Goal: Information Seeking & Learning: Learn about a topic

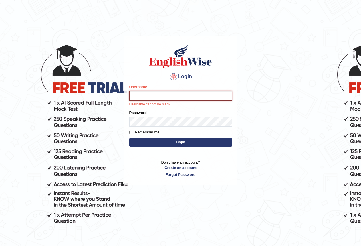
click at [159, 97] on input "Username" at bounding box center [180, 96] width 103 height 10
type input "seruwaia_parramatta"
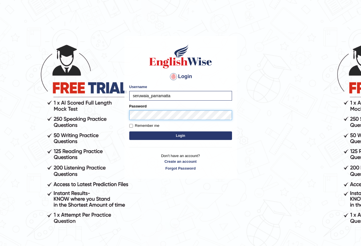
click at [129, 131] on button "Login" at bounding box center [180, 135] width 103 height 9
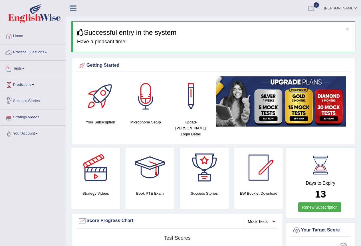
click at [42, 51] on link "Practice Questions" at bounding box center [32, 51] width 65 height 14
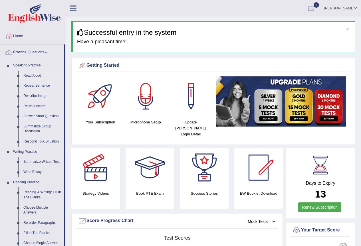
click at [30, 73] on link "Read Aloud" at bounding box center [42, 76] width 43 height 10
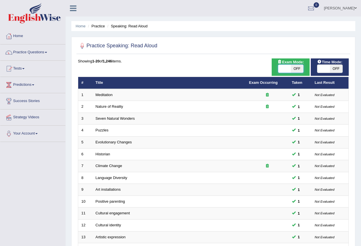
click at [288, 67] on span at bounding box center [284, 69] width 13 height 8
checkbox input "true"
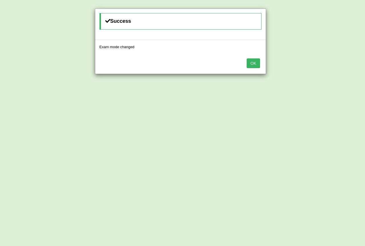
click at [257, 64] on button "OK" at bounding box center [253, 63] width 13 height 10
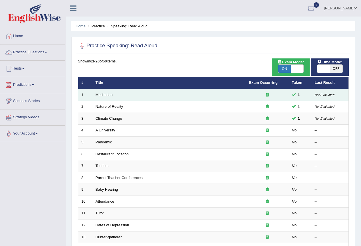
click at [157, 95] on td "Meditation" at bounding box center [168, 95] width 153 height 12
click at [105, 94] on link "Meditation" at bounding box center [104, 95] width 17 height 4
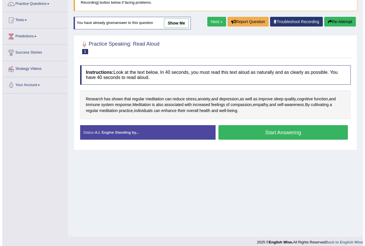
scroll to position [53, 0]
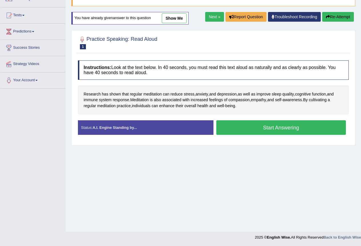
click at [264, 126] on button "Start Answering" at bounding box center [281, 127] width 130 height 15
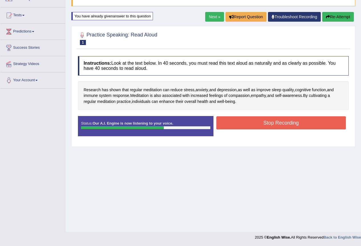
drag, startPoint x: 259, startPoint y: 122, endPoint x: 264, endPoint y: 123, distance: 4.5
click at [260, 122] on button "Stop Recording" at bounding box center [281, 122] width 130 height 13
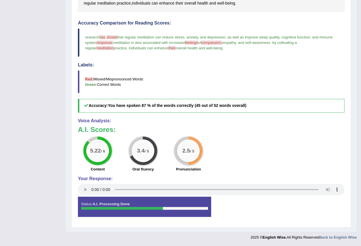
scroll to position [0, 0]
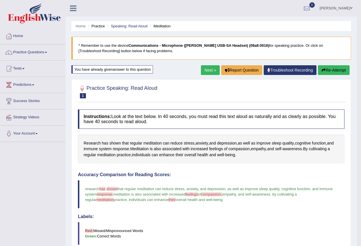
click at [209, 68] on link "Next »" at bounding box center [210, 70] width 19 height 10
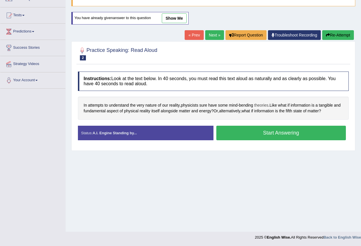
click at [260, 106] on span "theories" at bounding box center [261, 105] width 14 height 6
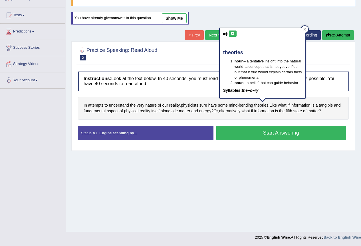
click at [232, 34] on icon at bounding box center [232, 33] width 4 height 3
click at [307, 32] on div at bounding box center [304, 29] width 7 height 7
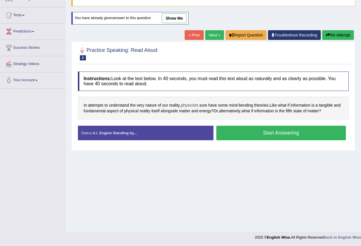
click at [190, 104] on span "physicists" at bounding box center [189, 105] width 17 height 6
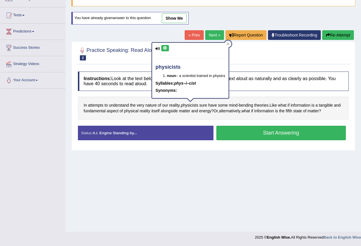
click at [165, 47] on icon at bounding box center [165, 47] width 4 height 3
click at [228, 44] on icon at bounding box center [228, 43] width 3 height 3
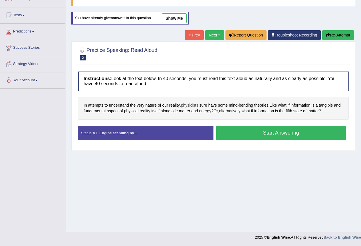
click at [191, 103] on span "physicists" at bounding box center [189, 105] width 17 height 6
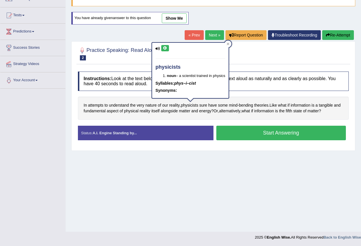
click at [163, 48] on icon at bounding box center [165, 47] width 4 height 3
click at [169, 47] on div "physicists noun – a scientist trained in physics Syllables: phys–i–cist Synonym…" at bounding box center [190, 70] width 76 height 55
click at [166, 48] on icon at bounding box center [165, 47] width 4 height 3
click at [231, 43] on div at bounding box center [227, 43] width 7 height 7
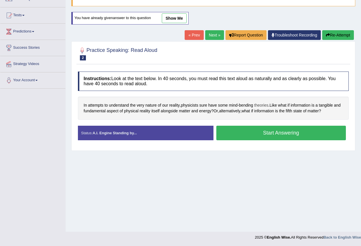
click at [263, 105] on span "theories" at bounding box center [261, 105] width 14 height 6
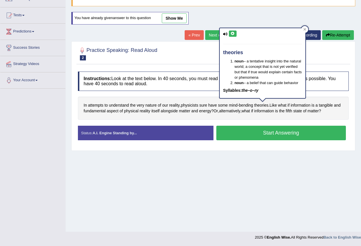
click at [233, 35] on button at bounding box center [233, 34] width 8 height 6
click at [301, 30] on div at bounding box center [304, 29] width 7 height 7
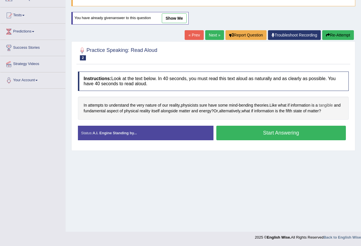
click at [325, 105] on span "tangible" at bounding box center [326, 105] width 14 height 6
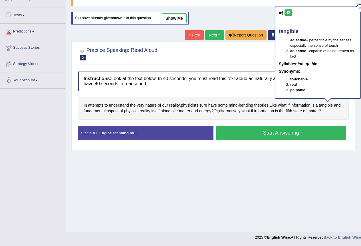
click at [286, 14] on icon at bounding box center [288, 12] width 4 height 3
click at [358, 8] on div at bounding box center [359, 8] width 7 height 7
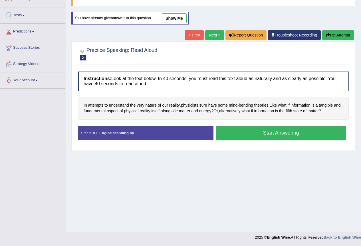
click at [277, 131] on button "Start Answering" at bounding box center [281, 133] width 130 height 15
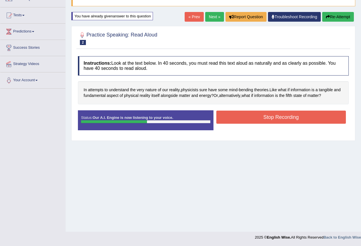
click at [283, 118] on button "Stop Recording" at bounding box center [281, 117] width 130 height 13
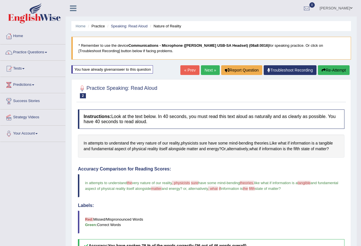
click at [209, 71] on link "Next »" at bounding box center [210, 70] width 19 height 10
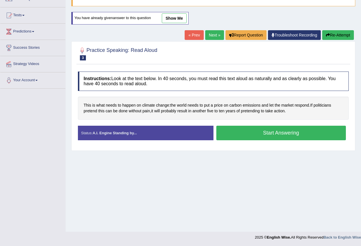
click at [266, 132] on button "Start Answering" at bounding box center [281, 133] width 130 height 15
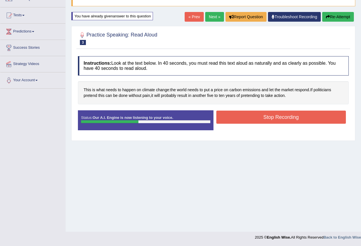
click at [265, 117] on button "Stop Recording" at bounding box center [281, 117] width 130 height 13
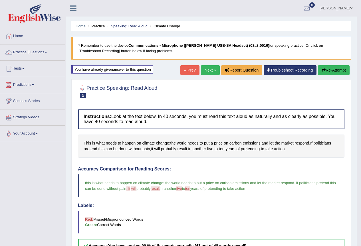
click at [203, 69] on link "Next »" at bounding box center [210, 70] width 19 height 10
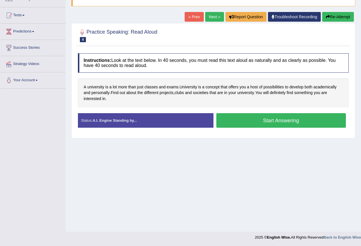
click at [261, 119] on button "Start Answering" at bounding box center [281, 120] width 130 height 15
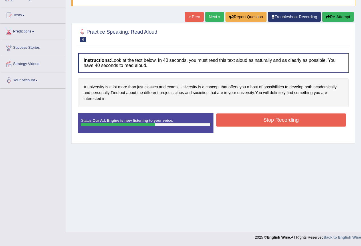
click at [252, 124] on button "Stop Recording" at bounding box center [281, 120] width 130 height 13
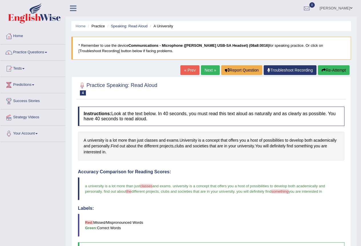
click at [208, 68] on link "Next »" at bounding box center [210, 70] width 19 height 10
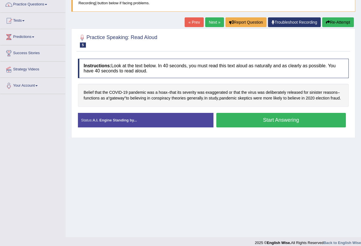
scroll to position [53, 0]
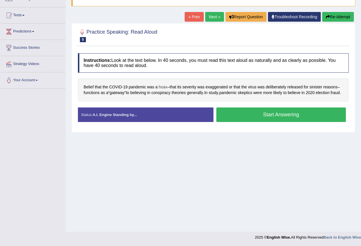
click at [164, 88] on span "hoax" at bounding box center [163, 87] width 9 height 6
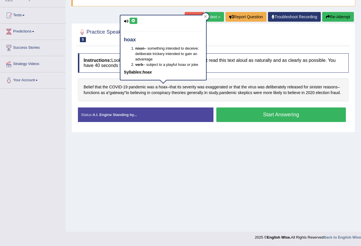
click at [131, 21] on icon at bounding box center [133, 20] width 4 height 3
click at [134, 24] on div "hoax noun – something intended to deceive; deliberate trickery intended to gain…" at bounding box center [163, 47] width 86 height 64
click at [133, 21] on icon at bounding box center [133, 20] width 4 height 3
click at [223, 86] on span "exaggerated" at bounding box center [216, 87] width 22 height 6
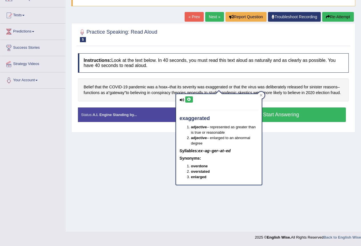
click at [189, 103] on button at bounding box center [189, 99] width 8 height 6
click at [262, 96] on icon at bounding box center [261, 95] width 3 height 3
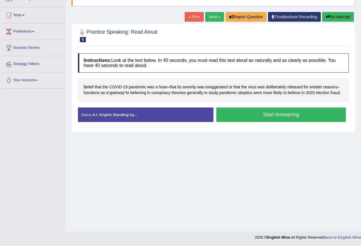
click at [266, 121] on button "Start Answering" at bounding box center [281, 115] width 130 height 15
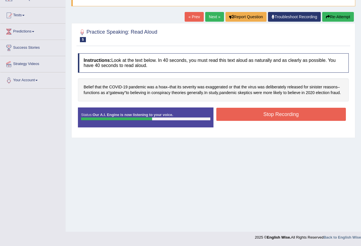
click at [279, 121] on button "Stop Recording" at bounding box center [281, 114] width 130 height 13
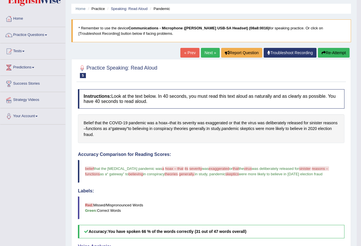
scroll to position [0, 0]
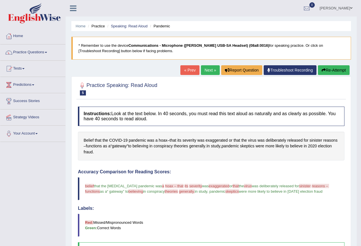
click at [209, 70] on link "Next »" at bounding box center [210, 70] width 19 height 10
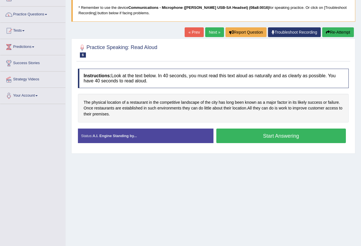
scroll to position [38, 0]
click at [264, 136] on button "Start Answering" at bounding box center [281, 136] width 130 height 15
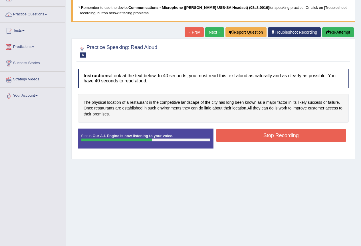
click at [266, 135] on button "Stop Recording" at bounding box center [281, 135] width 130 height 13
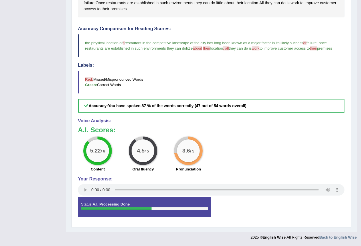
scroll to position [0, 0]
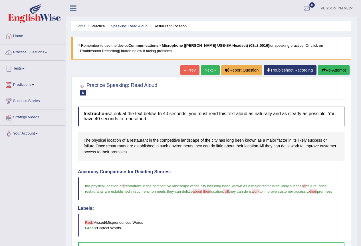
click at [125, 187] on span "a" at bounding box center [124, 186] width 2 height 4
click at [124, 186] on blockquote "the physical location of a restaurant in the competitive landscape of the city …" at bounding box center [211, 188] width 266 height 23
click at [125, 185] on span "a" at bounding box center [124, 186] width 2 height 4
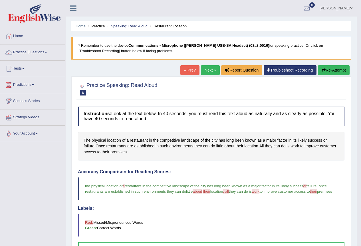
click at [125, 185] on span "a" at bounding box center [124, 186] width 2 height 4
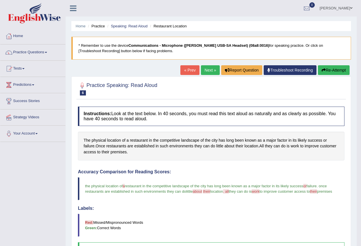
click at [125, 185] on span "a" at bounding box center [124, 186] width 2 height 4
click at [231, 189] on blockquote "the physical location of a restaurant in the competitive landscape of the city …" at bounding box center [211, 188] width 266 height 23
click at [208, 70] on link "Next »" at bounding box center [210, 70] width 19 height 10
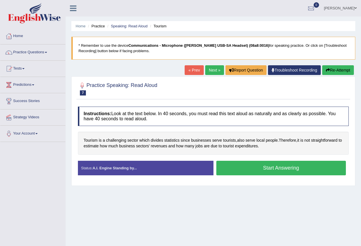
click at [257, 167] on button "Start Answering" at bounding box center [281, 168] width 130 height 15
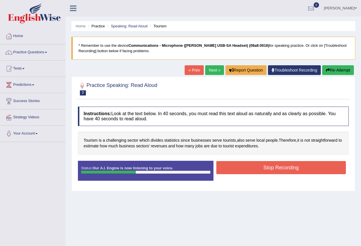
click at [269, 167] on button "Stop Recording" at bounding box center [281, 167] width 130 height 13
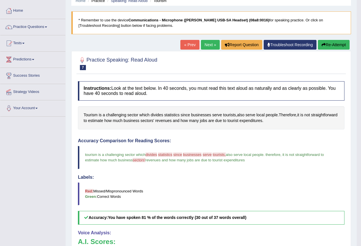
scroll to position [23, 0]
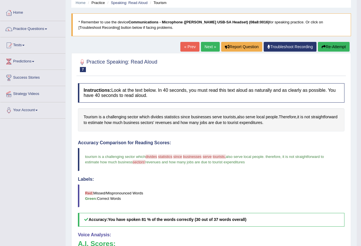
click at [204, 47] on link "Next »" at bounding box center [210, 47] width 19 height 10
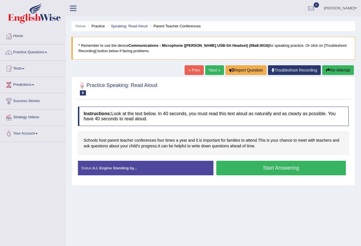
click at [251, 167] on button "Start Answering" at bounding box center [281, 168] width 130 height 15
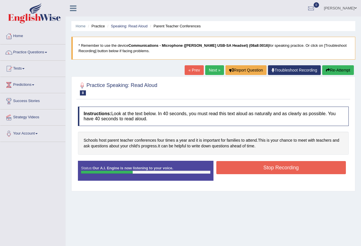
click at [248, 167] on button "Stop Recording" at bounding box center [281, 167] width 130 height 13
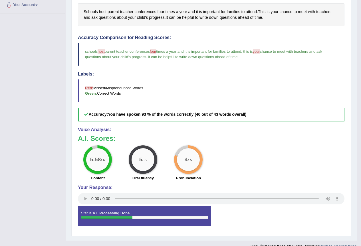
scroll to position [137, 0]
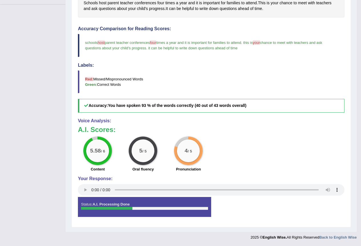
click at [101, 42] on span "host" at bounding box center [101, 42] width 7 height 4
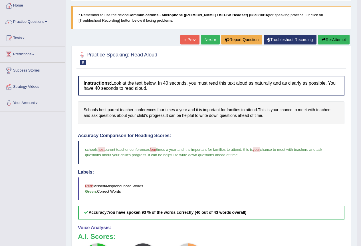
scroll to position [0, 0]
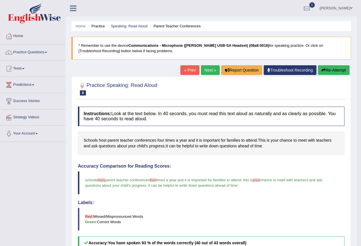
click at [208, 68] on link "Next »" at bounding box center [210, 70] width 19 height 10
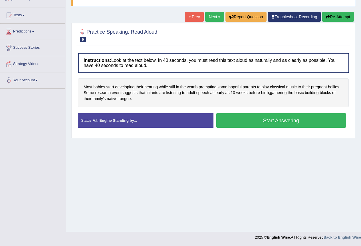
click at [253, 120] on button "Start Answering" at bounding box center [281, 120] width 130 height 15
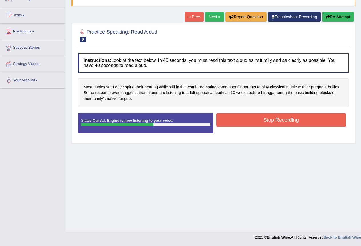
click at [251, 121] on button "Stop Recording" at bounding box center [281, 120] width 130 height 13
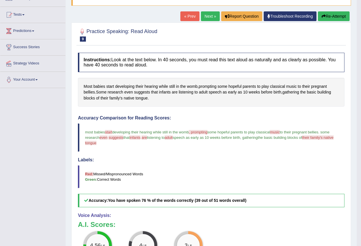
scroll to position [35, 0]
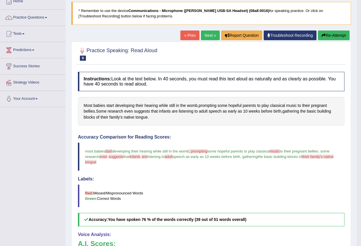
click at [202, 34] on link "Next »" at bounding box center [210, 36] width 19 height 10
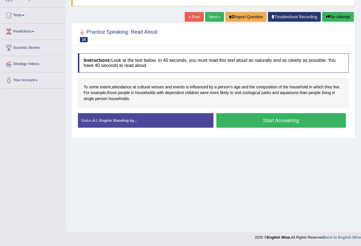
click at [277, 121] on button "Start Answering" at bounding box center [281, 120] width 130 height 15
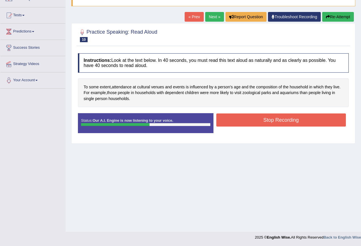
click at [269, 122] on button "Stop Recording" at bounding box center [281, 120] width 130 height 13
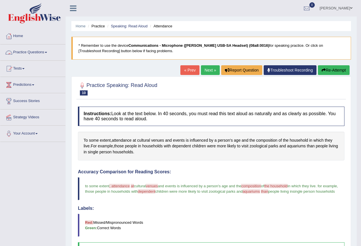
click at [38, 53] on link "Practice Questions" at bounding box center [32, 51] width 65 height 14
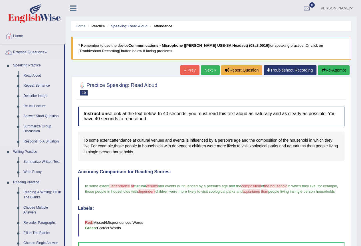
click at [40, 96] on link "Describe Image" at bounding box center [42, 96] width 43 height 10
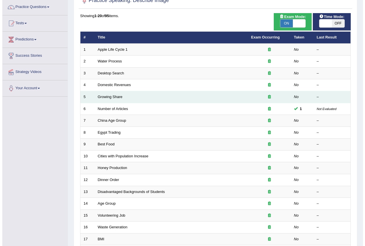
scroll to position [17, 0]
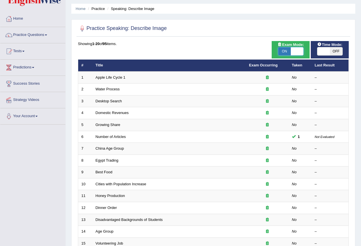
click at [291, 51] on span at bounding box center [297, 51] width 13 height 8
checkbox input "false"
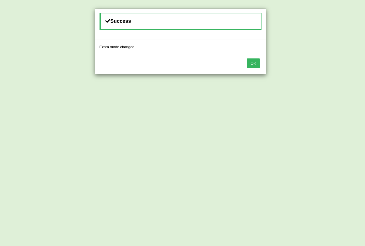
click at [254, 64] on button "OK" at bounding box center [253, 63] width 13 height 10
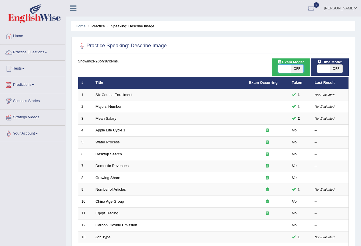
click at [287, 65] on span at bounding box center [284, 69] width 13 height 8
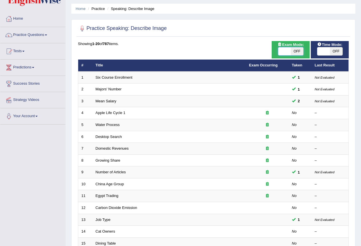
scroll to position [17, 0]
click at [291, 52] on span "OFF" at bounding box center [297, 51] width 13 height 8
checkbox input "true"
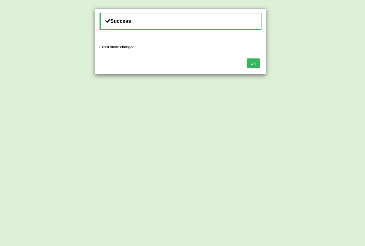
click at [256, 63] on button "OK" at bounding box center [253, 63] width 13 height 10
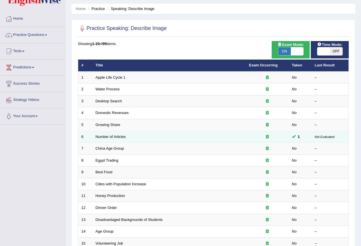
click at [183, 137] on td "Number of Articles" at bounding box center [168, 137] width 153 height 12
click at [110, 137] on link "Number of Articles" at bounding box center [111, 137] width 30 height 4
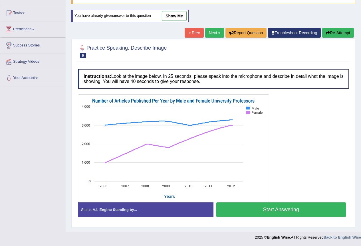
click at [180, 16] on link "show me" at bounding box center [174, 16] width 25 height 10
click at [176, 17] on div "Home Practice Speaking: Describe Image Number of Articles * Remember to use the…" at bounding box center [213, 87] width 295 height 287
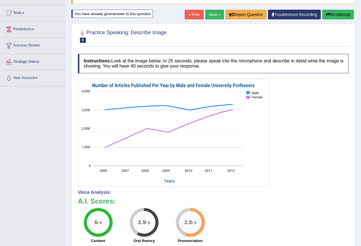
click at [176, 17] on div "Home Practice Speaking: Describe Image Number of Articles * Remember to use the…" at bounding box center [213, 137] width 295 height 387
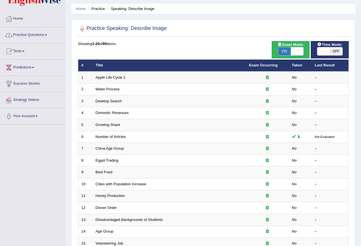
click at [39, 36] on link "Practice Questions" at bounding box center [32, 34] width 65 height 14
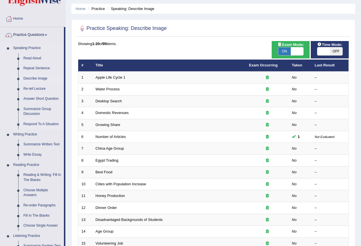
click at [39, 125] on link "Respond To A Situation" at bounding box center [42, 124] width 43 height 10
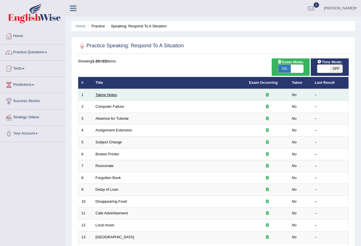
click at [106, 94] on link "Taking Notes" at bounding box center [106, 95] width 21 height 4
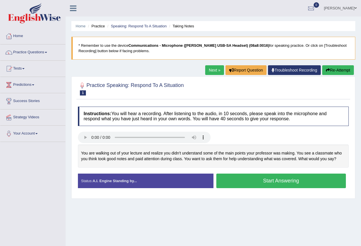
click at [33, 49] on link "Practice Questions" at bounding box center [32, 51] width 65 height 14
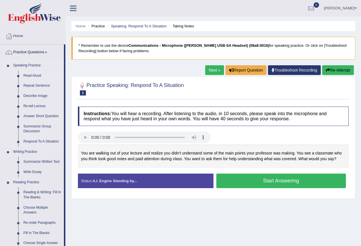
click at [35, 75] on link "Read Aloud" at bounding box center [42, 76] width 43 height 10
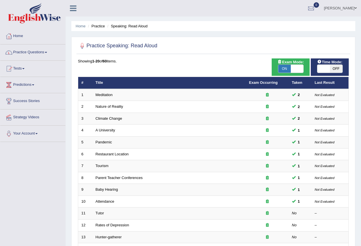
click at [44, 53] on link "Practice Questions" at bounding box center [32, 51] width 65 height 14
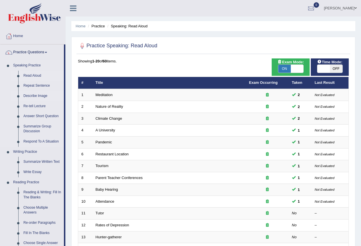
click at [39, 94] on link "Describe Image" at bounding box center [42, 96] width 43 height 10
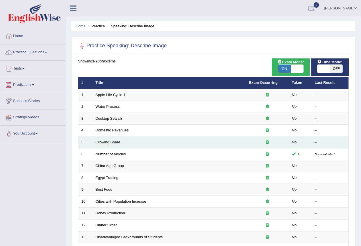
scroll to position [38, 0]
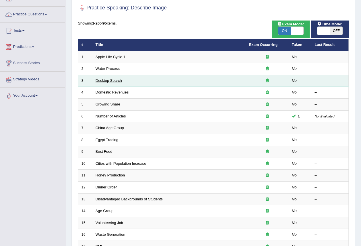
click at [118, 82] on link "Desktop Search" at bounding box center [109, 80] width 27 height 4
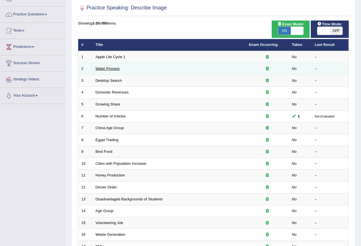
click at [110, 69] on link "Water Process" at bounding box center [108, 68] width 24 height 4
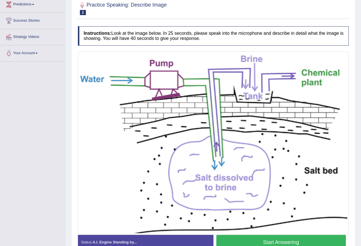
scroll to position [88, 0]
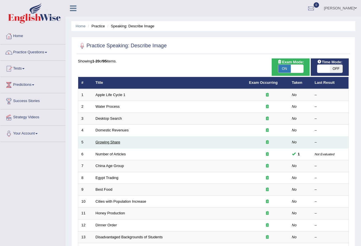
click at [110, 144] on link "Growing Share" at bounding box center [108, 142] width 25 height 4
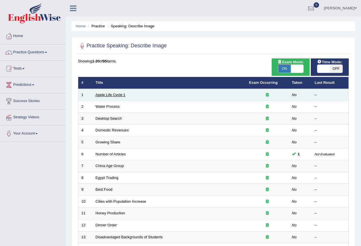
click at [110, 93] on link "Apple Life Cycle 1" at bounding box center [111, 95] width 30 height 4
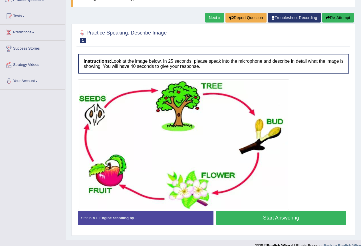
scroll to position [61, 0]
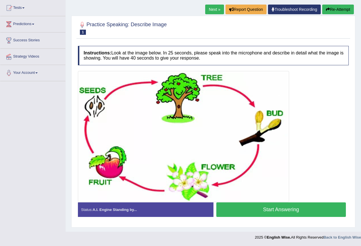
drag, startPoint x: 44, startPoint y: 1, endPoint x: 211, endPoint y: 76, distance: 182.5
click at [211, 76] on img at bounding box center [183, 136] width 208 height 128
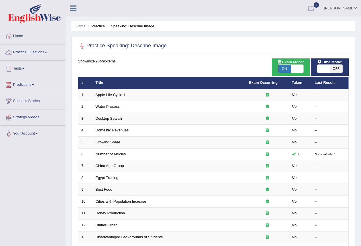
click at [43, 55] on link "Practice Questions" at bounding box center [32, 51] width 65 height 14
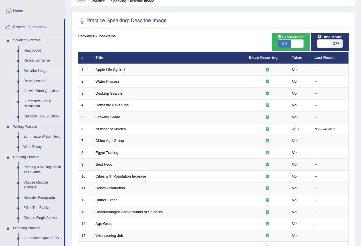
scroll to position [38, 0]
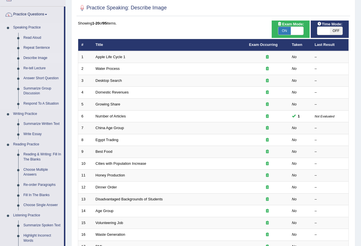
click at [39, 54] on link "Describe Image" at bounding box center [42, 58] width 43 height 10
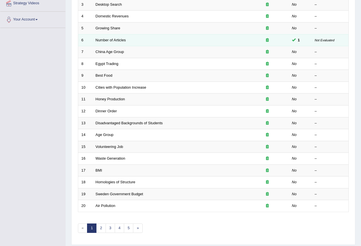
scroll to position [38, 0]
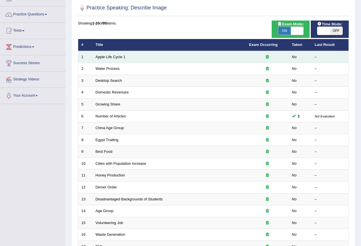
click at [118, 60] on td "Apple Life Cycle 1" at bounding box center [168, 57] width 153 height 12
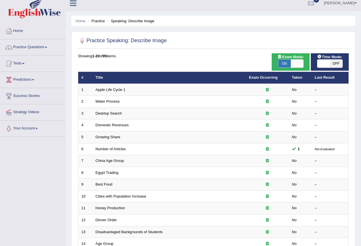
scroll to position [0, 0]
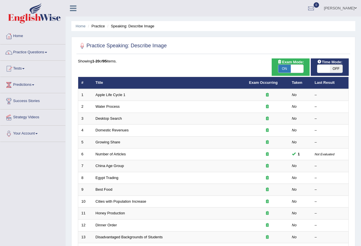
click at [39, 135] on link "Your Account" at bounding box center [32, 133] width 65 height 14
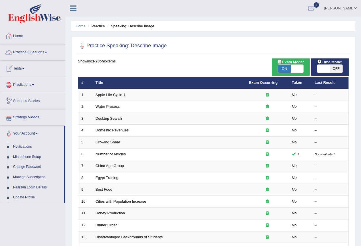
click at [23, 53] on link "Practice Questions" at bounding box center [32, 51] width 65 height 14
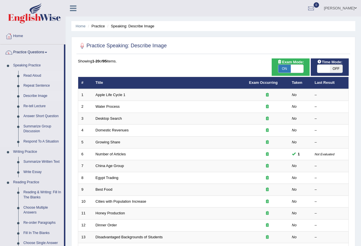
click at [37, 79] on link "Read Aloud" at bounding box center [42, 76] width 43 height 10
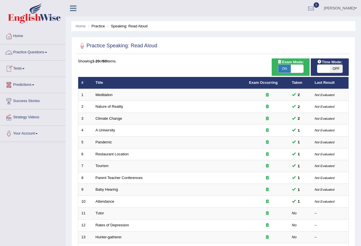
click at [38, 47] on link "Practice Questions" at bounding box center [32, 51] width 65 height 14
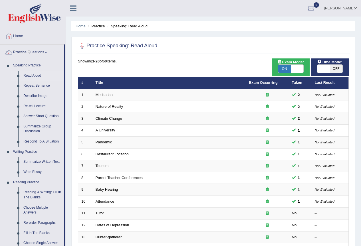
click at [13, 39] on div at bounding box center [9, 36] width 9 height 9
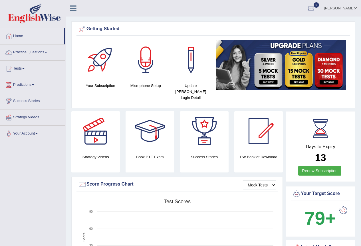
click at [37, 83] on link "Predictions" at bounding box center [32, 84] width 65 height 14
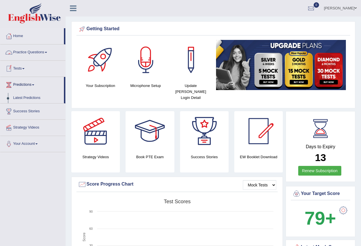
click at [35, 53] on link "Practice Questions" at bounding box center [32, 51] width 65 height 14
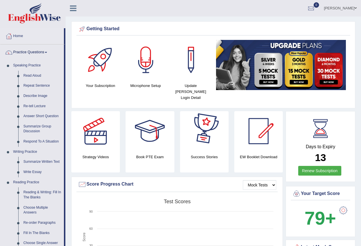
click at [156, 128] on div at bounding box center [150, 131] width 40 height 40
click at [35, 173] on link "Write Essay" at bounding box center [42, 172] width 43 height 10
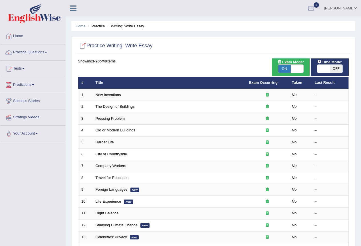
click at [101, 28] on li "Practice" at bounding box center [95, 25] width 18 height 5
click at [98, 27] on li "Practice" at bounding box center [95, 25] width 18 height 5
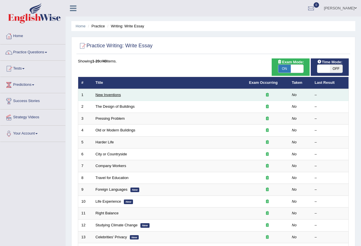
click at [110, 95] on link "New Inventions" at bounding box center [108, 95] width 25 height 4
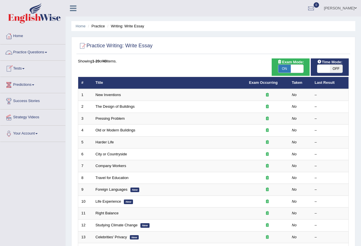
click at [32, 54] on link "Practice Questions" at bounding box center [32, 51] width 65 height 14
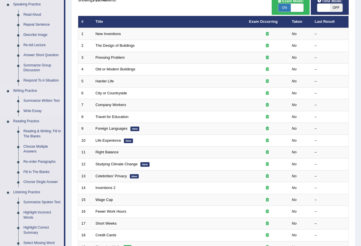
scroll to position [49, 0]
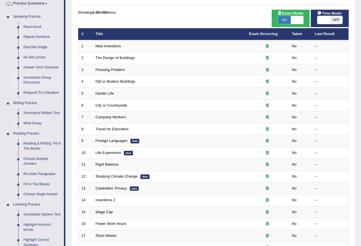
click at [24, 82] on link "Summarize Group Discussion" at bounding box center [42, 80] width 43 height 15
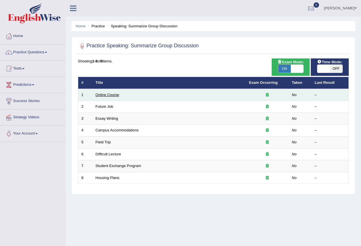
click at [100, 95] on link "Online Course" at bounding box center [108, 95] width 24 height 4
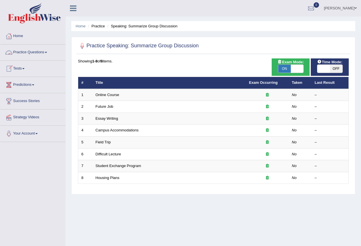
click at [40, 51] on link "Practice Questions" at bounding box center [32, 51] width 65 height 14
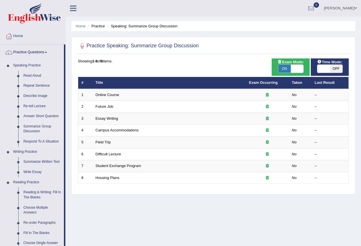
click at [44, 115] on link "Answer Short Question" at bounding box center [42, 116] width 43 height 10
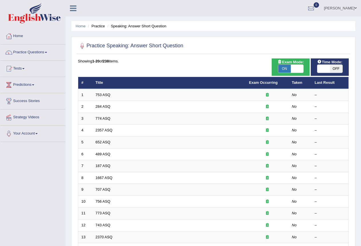
click at [236, 92] on td "753 ASQ" at bounding box center [168, 95] width 153 height 12
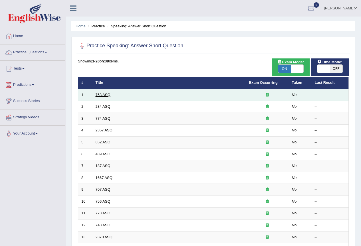
click at [107, 95] on link "753 ASQ" at bounding box center [103, 95] width 15 height 4
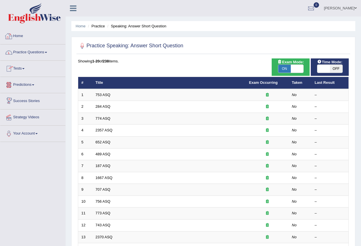
click at [20, 35] on link "Home" at bounding box center [32, 35] width 65 height 14
click at [37, 53] on link "Practice Questions" at bounding box center [32, 51] width 65 height 14
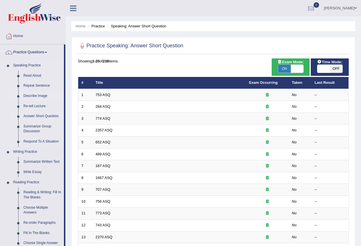
click at [37, 96] on link "Describe Image" at bounding box center [42, 96] width 43 height 10
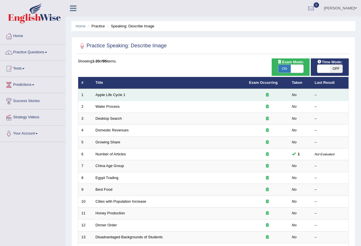
click at [121, 97] on td "Apple Life Cycle 1" at bounding box center [168, 95] width 153 height 12
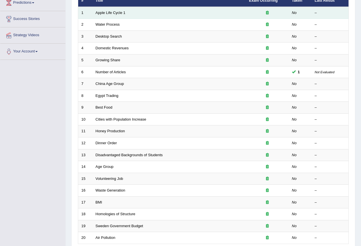
scroll to position [114, 0]
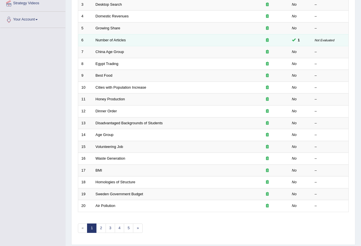
click at [128, 41] on td "Number of Articles" at bounding box center [168, 40] width 153 height 12
click at [122, 41] on link "Number of Articles" at bounding box center [111, 40] width 30 height 4
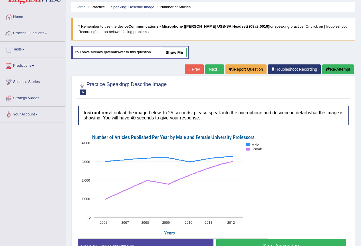
scroll to position [18, 0]
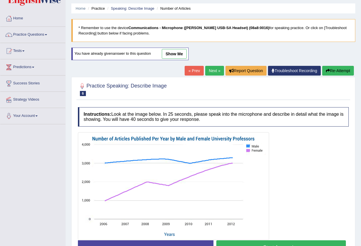
click at [177, 56] on link "show me" at bounding box center [174, 54] width 25 height 10
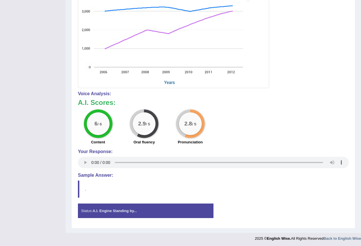
scroll to position [155, 0]
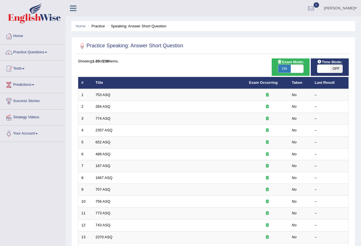
click at [30, 52] on link "Practice Questions" at bounding box center [32, 51] width 65 height 14
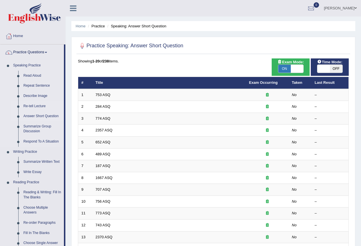
click at [37, 104] on link "Re-tell Lecture" at bounding box center [42, 106] width 43 height 10
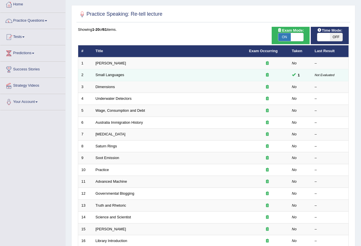
scroll to position [76, 0]
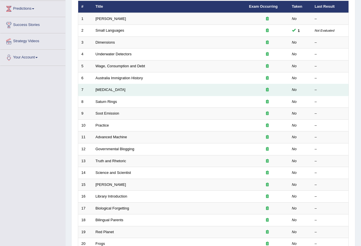
click at [113, 86] on td "Language Disorder" at bounding box center [168, 90] width 153 height 12
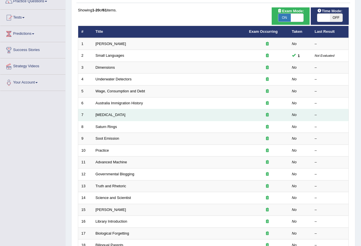
scroll to position [38, 0]
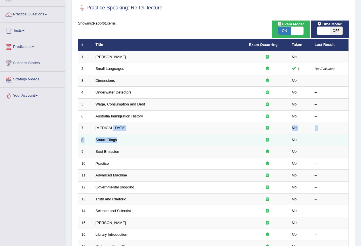
drag, startPoint x: 111, startPoint y: 125, endPoint x: 118, endPoint y: 139, distance: 15.1
click at [118, 139] on tbody "1 Amory Lovins No – 2 Small Languages 1 Not Evaluated 3 Dimensions No – 4 Under…" at bounding box center [213, 169] width 270 height 237
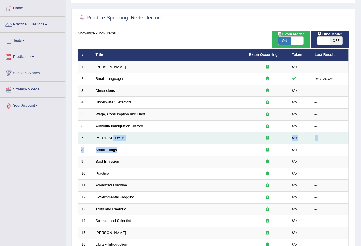
scroll to position [0, 0]
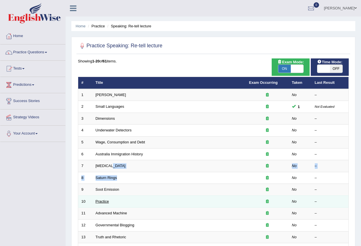
click at [107, 203] on link "Practice" at bounding box center [102, 201] width 13 height 4
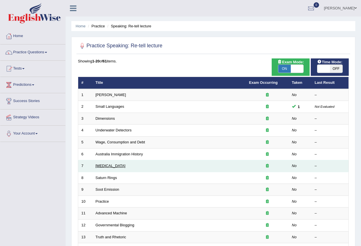
click at [119, 164] on link "[MEDICAL_DATA]" at bounding box center [111, 166] width 30 height 4
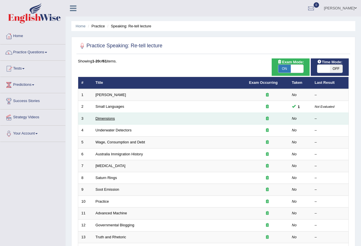
click at [99, 119] on link "Dimensions" at bounding box center [105, 118] width 19 height 4
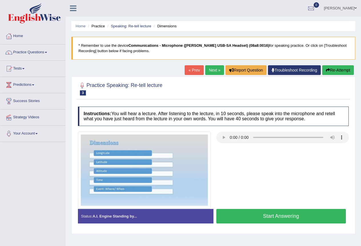
click at [223, 146] on div at bounding box center [213, 170] width 276 height 77
click at [229, 157] on div at bounding box center [213, 170] width 276 height 77
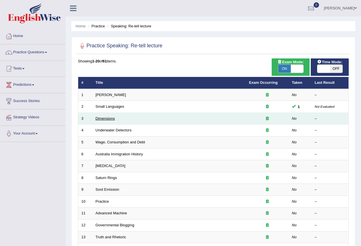
click at [106, 119] on link "Dimensions" at bounding box center [105, 118] width 19 height 4
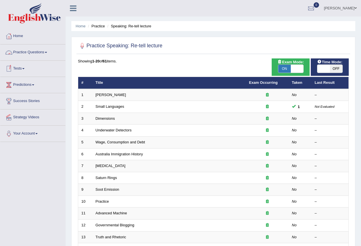
click at [30, 57] on link "Practice Questions" at bounding box center [32, 51] width 65 height 14
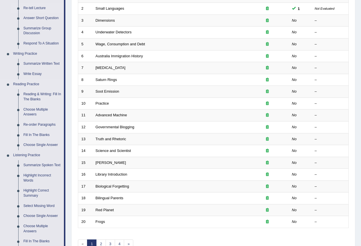
scroll to position [87, 0]
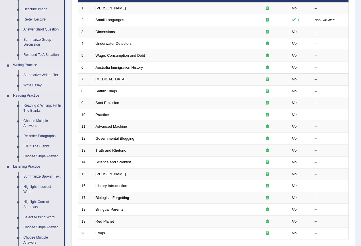
click at [42, 74] on link "Summarize Written Text" at bounding box center [42, 75] width 43 height 10
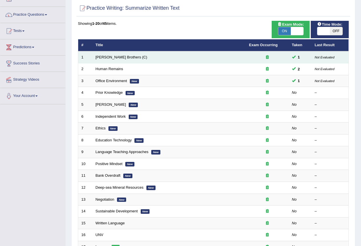
scroll to position [38, 0]
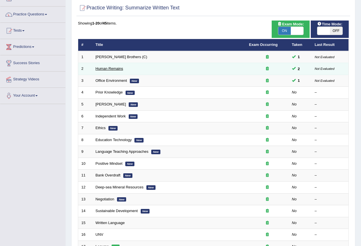
click at [99, 69] on link "Human Remains" at bounding box center [110, 68] width 28 height 4
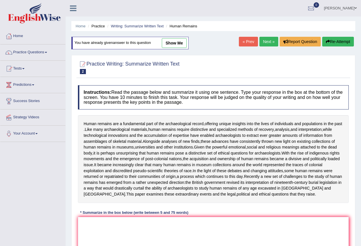
click at [184, 44] on link "show me" at bounding box center [174, 43] width 25 height 10
type textarea "Human focused are a fundamental part of the archaeological record, offering uni…"
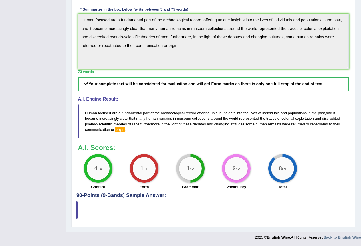
scroll to position [205, 0]
click at [125, 130] on span "orgin" at bounding box center [119, 129] width 9 height 4
click at [139, 129] on blockquote "Human focused are a fundamental part of the archaeological record , offering un…" at bounding box center [213, 121] width 271 height 34
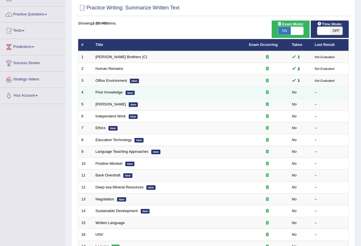
scroll to position [38, 0]
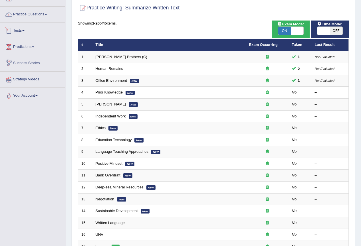
click at [39, 15] on link "Practice Questions" at bounding box center [32, 14] width 65 height 14
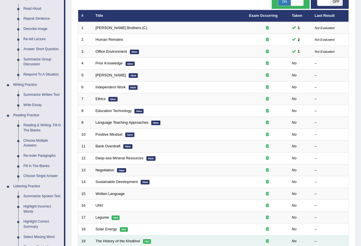
scroll to position [0, 0]
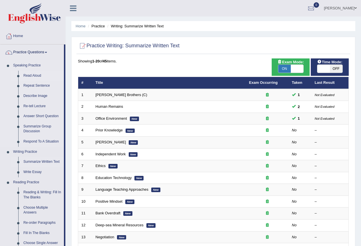
click at [39, 75] on link "Read Aloud" at bounding box center [42, 76] width 43 height 10
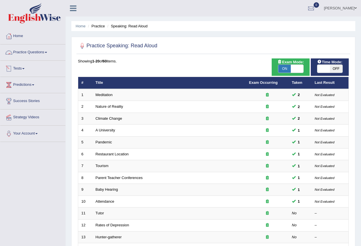
click at [44, 47] on link "Practice Questions" at bounding box center [32, 51] width 65 height 14
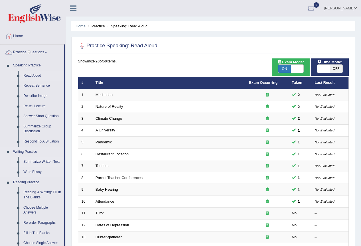
click at [32, 162] on link "Summarize Written Text" at bounding box center [42, 162] width 43 height 10
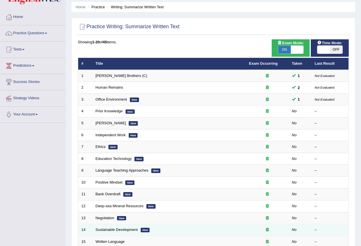
scroll to position [17, 0]
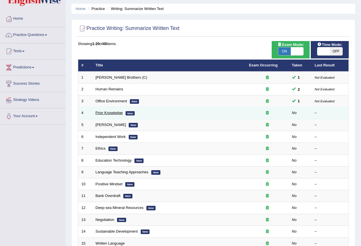
click at [114, 113] on link "Prior Knowledge" at bounding box center [109, 113] width 27 height 4
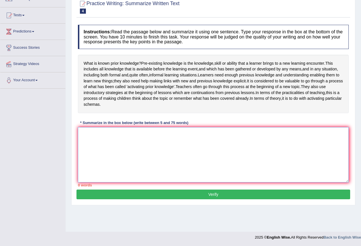
click at [148, 150] on textarea at bounding box center [213, 154] width 271 height 55
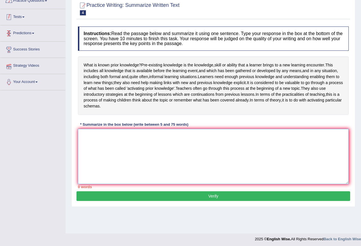
scroll to position [53, 0]
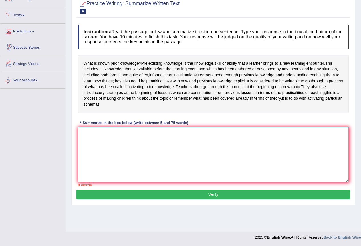
click at [138, 155] on textarea at bounding box center [213, 154] width 271 height 55
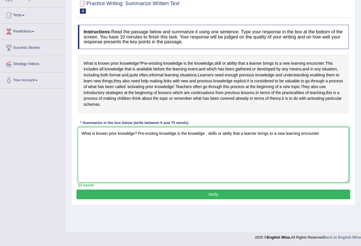
click at [268, 140] on textarea "What is known prior knowldge? Pre-exsting knowldge is the knowldge , skills or …" at bounding box center [213, 154] width 271 height 55
click at [332, 139] on textarea "What is known prior knowldge? Pre-exsting knowldge is the knowldge , skills or …" at bounding box center [213, 154] width 271 height 55
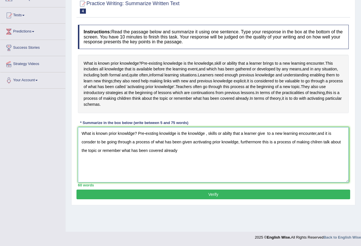
type textarea "What is known prior knowldge? Pre-exsting knowldge is the knowldge , skills or …"
click at [208, 199] on button "Verify" at bounding box center [213, 195] width 274 height 10
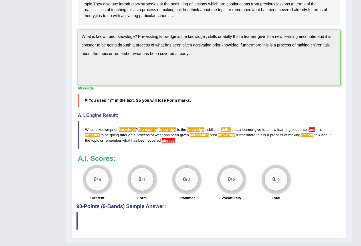
scroll to position [159, 0]
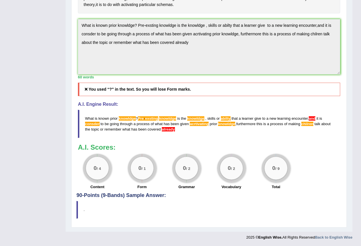
click at [172, 131] on span "already" at bounding box center [168, 129] width 13 height 4
click at [172, 130] on span "already" at bounding box center [168, 129] width 13 height 4
click at [131, 88] on h5 "You used “?" in the text. So you will lose Form marks." at bounding box center [209, 89] width 262 height 13
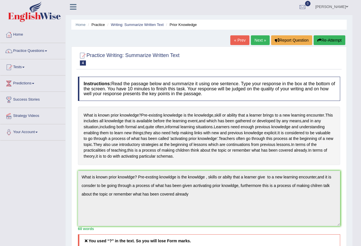
scroll to position [0, 0]
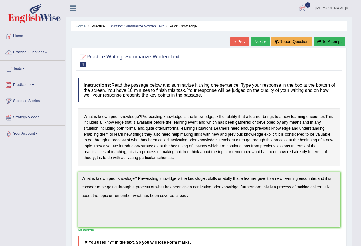
click at [299, 5] on div at bounding box center [302, 8] width 9 height 9
click at [273, 29] on li "See All Alerts" at bounding box center [268, 24] width 82 height 12
click at [298, 5] on div at bounding box center [302, 8] width 9 height 9
click at [276, 27] on link "See All Alerts" at bounding box center [268, 24] width 32 height 6
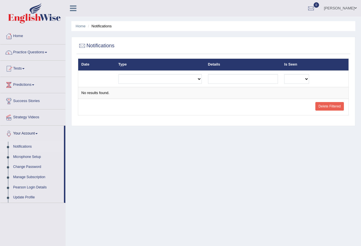
click at [355, 7] on span at bounding box center [355, 8] width 2 height 4
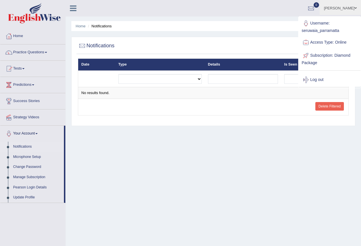
click at [321, 80] on link "Log out" at bounding box center [330, 79] width 62 height 13
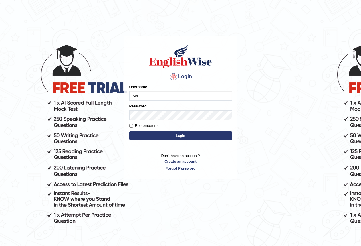
click at [167, 91] on div "Username ser" at bounding box center [180, 92] width 103 height 17
click at [163, 95] on input "ser" at bounding box center [180, 96] width 103 height 10
click at [161, 96] on input "ser" at bounding box center [180, 96] width 103 height 10
type input "seruwaia_parramatta"
click at [174, 134] on button "Login" at bounding box center [180, 135] width 103 height 9
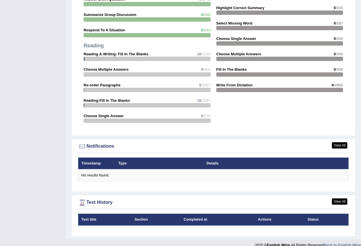
scroll to position [600, 0]
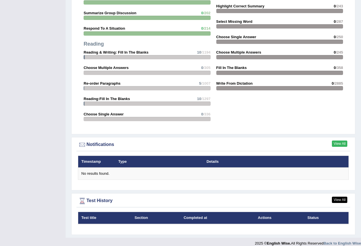
click at [341, 141] on link "View All" at bounding box center [339, 144] width 15 height 6
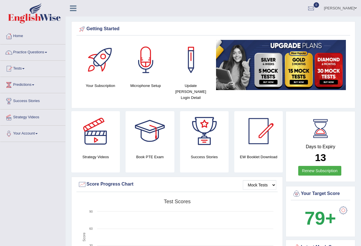
scroll to position [563, 0]
